Goal: Transaction & Acquisition: Download file/media

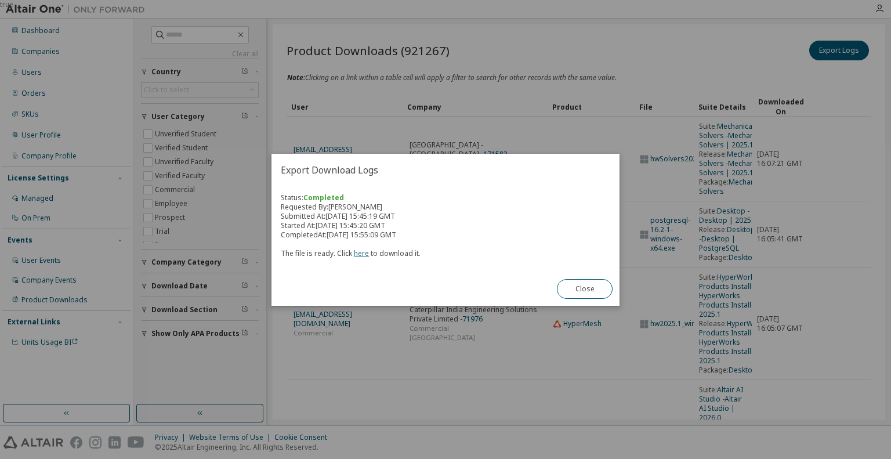
click at [359, 256] on link "here" at bounding box center [361, 253] width 15 height 10
click at [366, 255] on link "here" at bounding box center [361, 253] width 15 height 10
click at [584, 283] on button "Close" at bounding box center [585, 289] width 56 height 20
